Goal: Check status: Check status

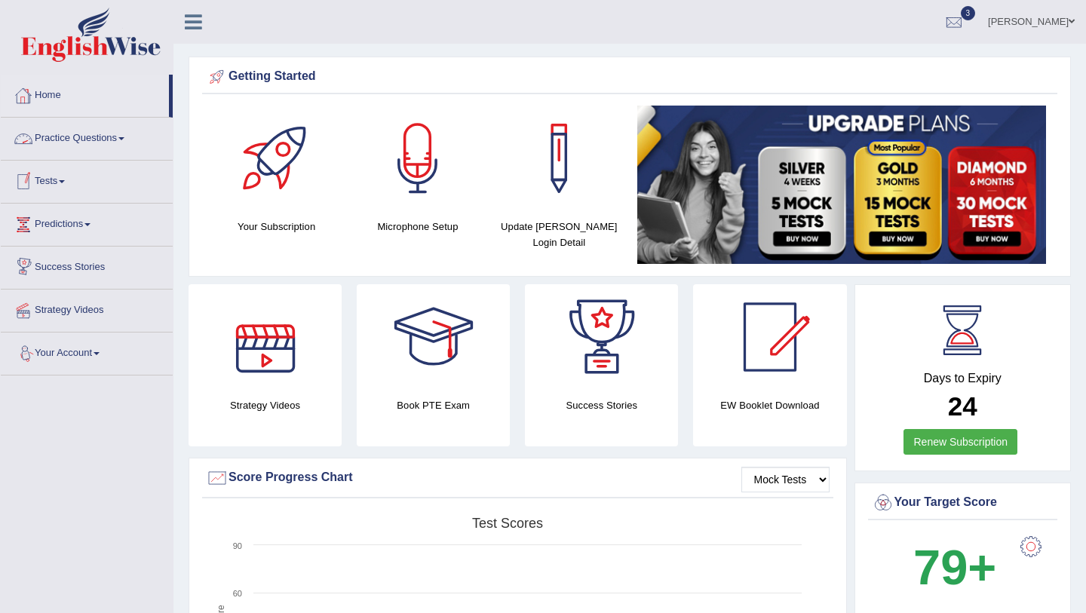
click at [63, 96] on link "Home" at bounding box center [85, 94] width 168 height 38
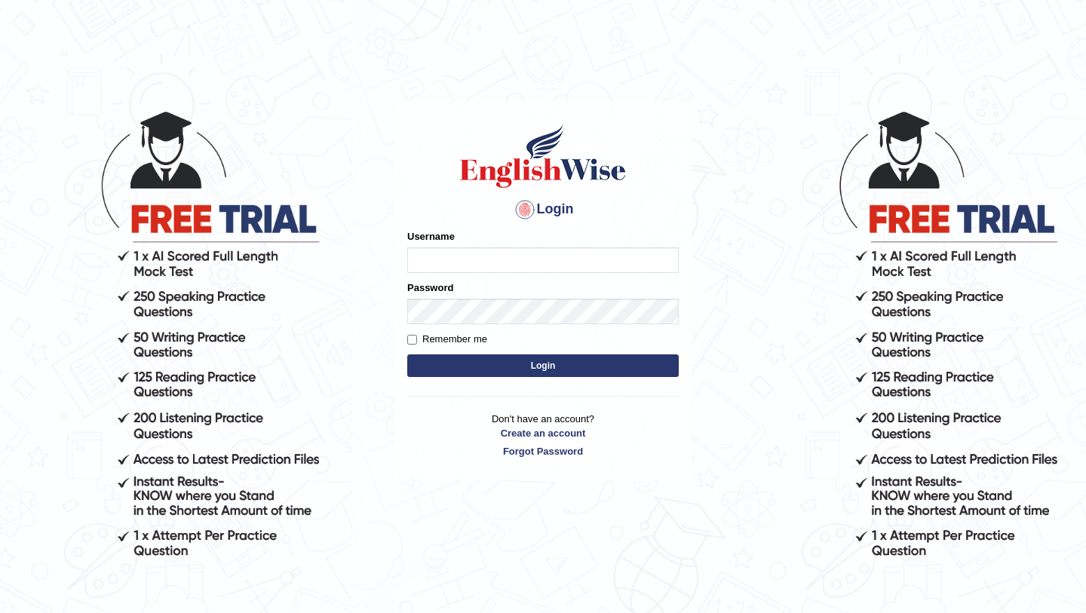
click at [455, 271] on input "Username" at bounding box center [542, 260] width 271 height 26
type input "Ridhima1"
click at [522, 361] on button "Login" at bounding box center [542, 365] width 271 height 23
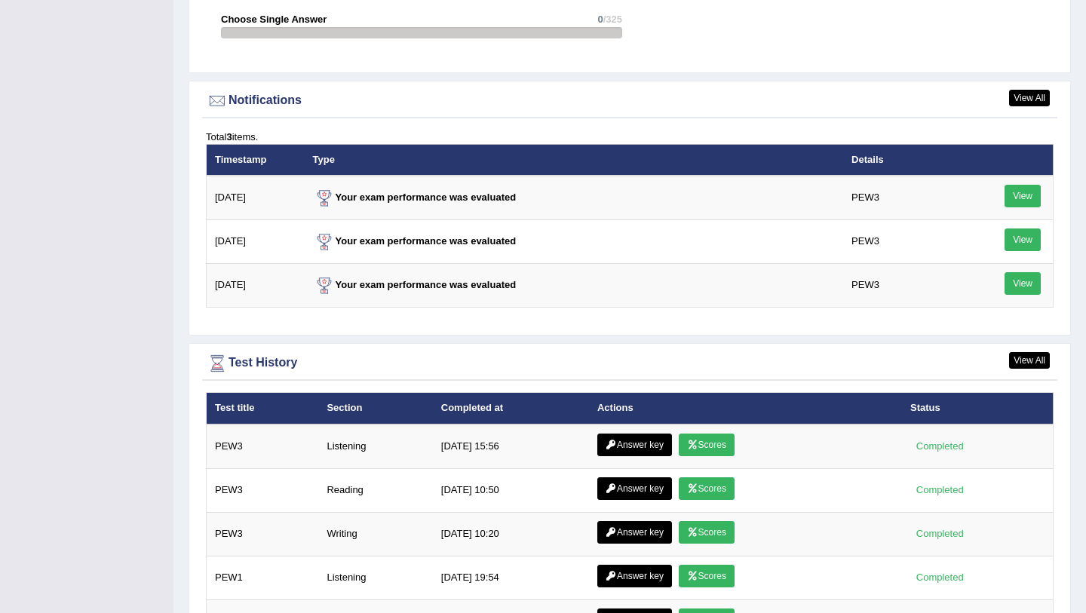
scroll to position [2052, 0]
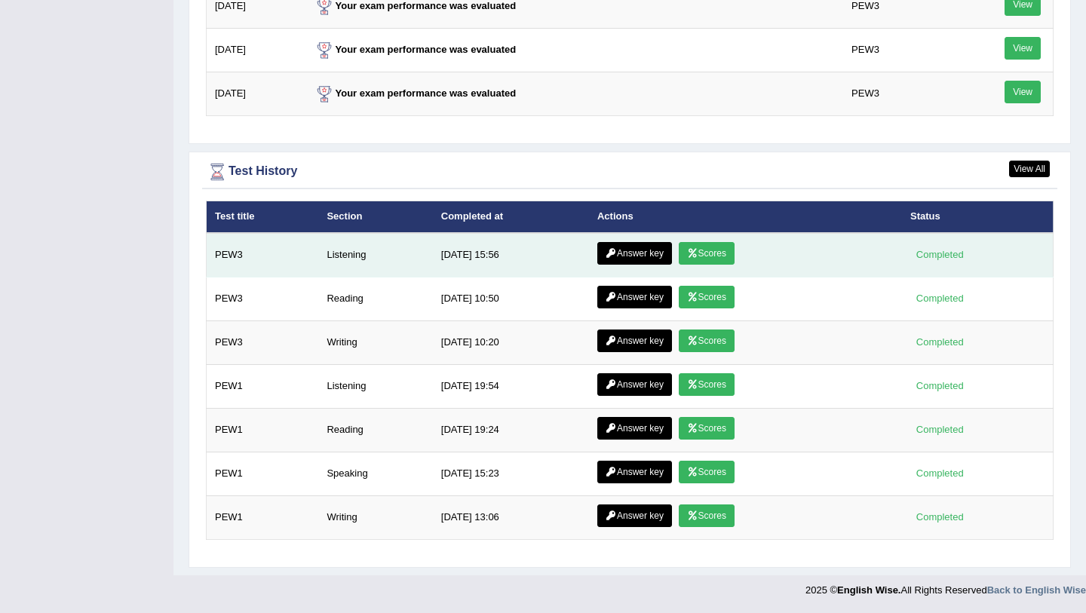
click at [704, 259] on link "Scores" at bounding box center [707, 253] width 56 height 23
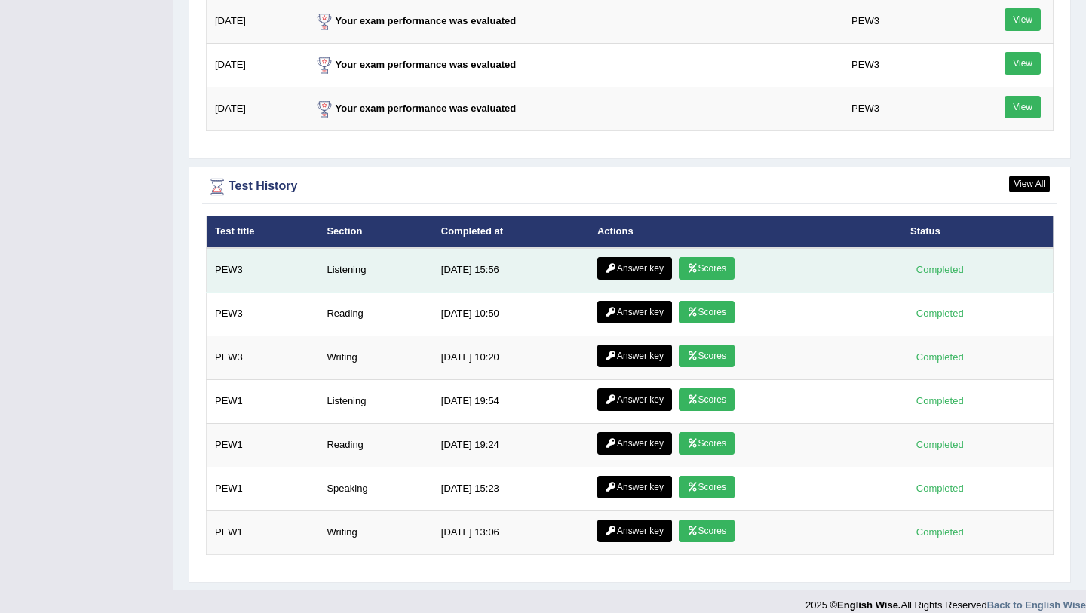
click at [633, 266] on link "Answer key" at bounding box center [634, 268] width 75 height 23
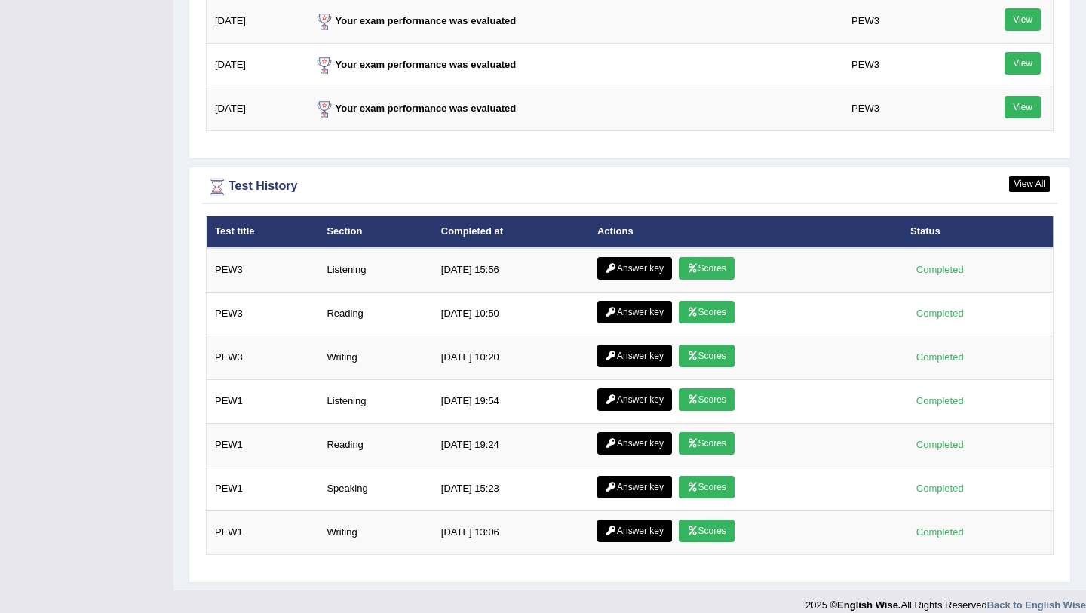
scroll to position [1955, 0]
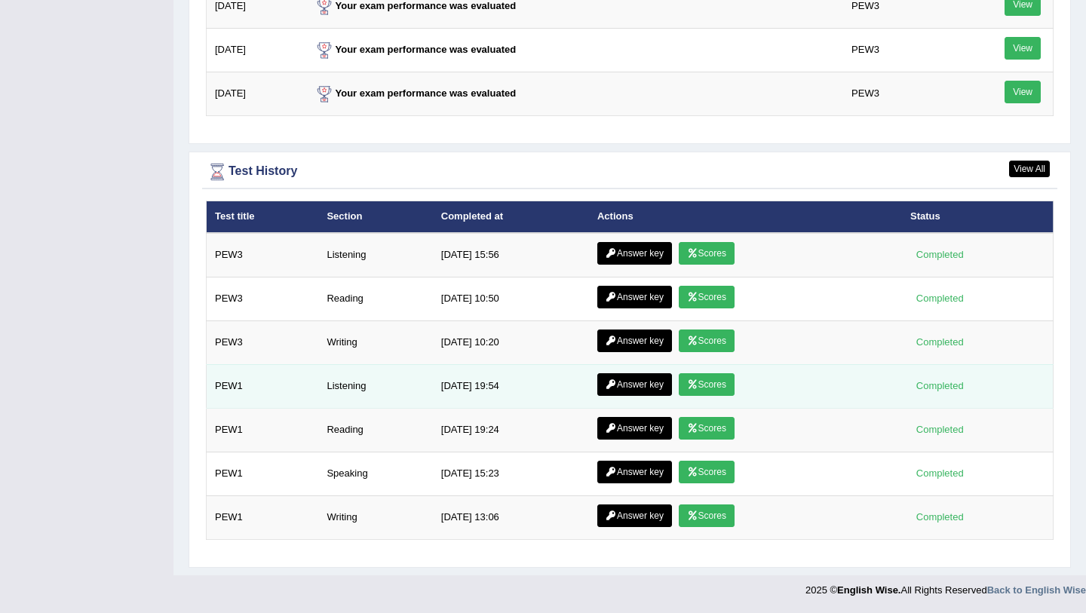
click at [717, 388] on link "Scores" at bounding box center [707, 384] width 56 height 23
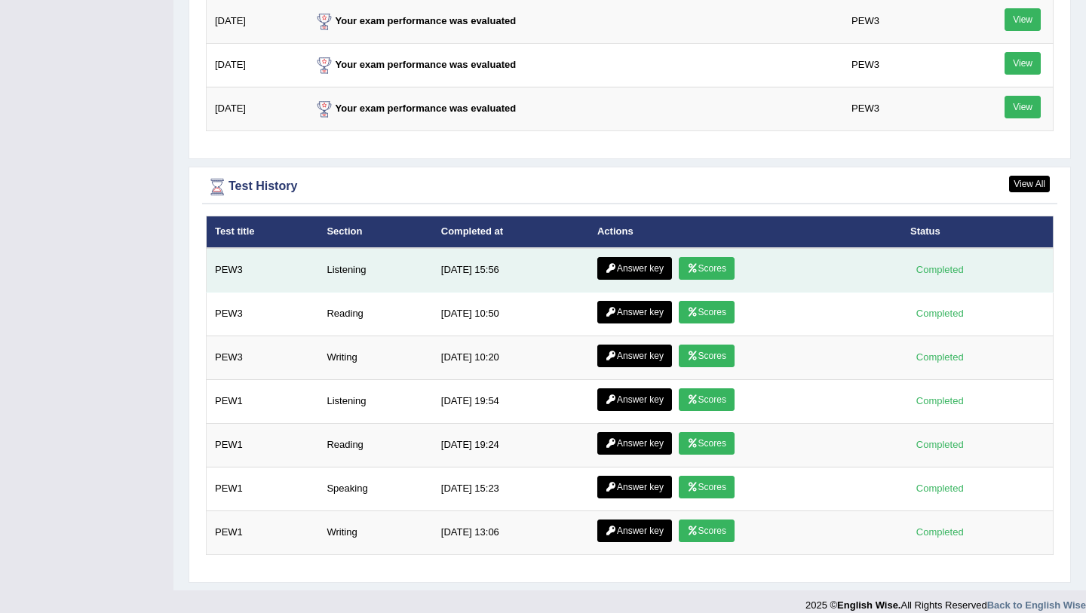
click at [725, 270] on link "Scores" at bounding box center [707, 268] width 56 height 23
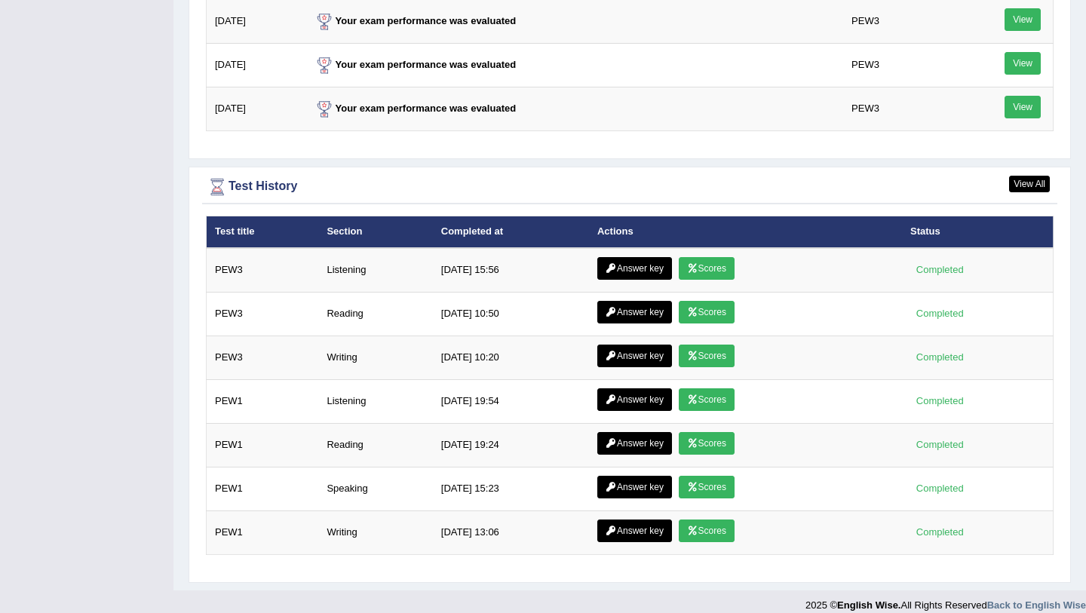
scroll to position [1939, 0]
